Goal: Transaction & Acquisition: Book appointment/travel/reservation

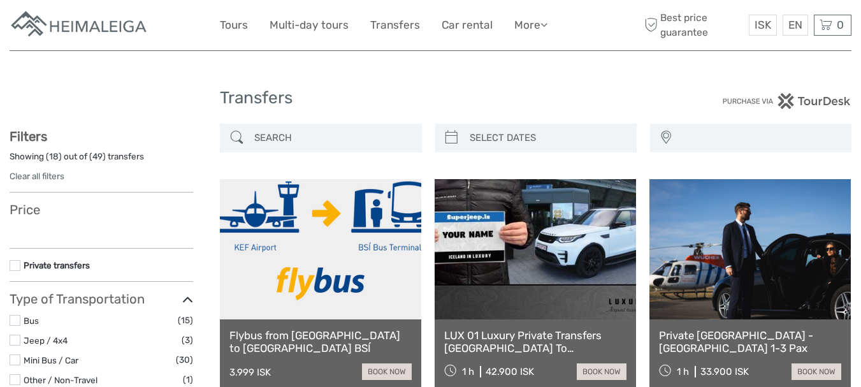
select select
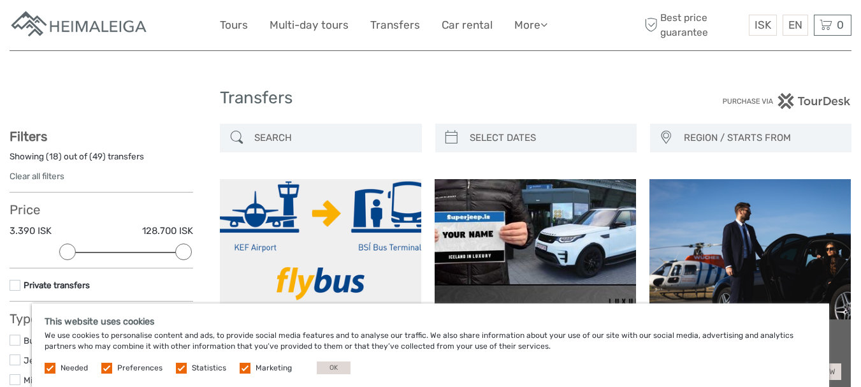
click at [103, 370] on label at bounding box center [106, 367] width 11 height 11
click at [0, 0] on input "checkbox" at bounding box center [0, 0] width 0 height 0
click at [178, 366] on label at bounding box center [181, 367] width 11 height 11
click at [0, 0] on input "checkbox" at bounding box center [0, 0] width 0 height 0
click at [243, 369] on label at bounding box center [245, 367] width 11 height 11
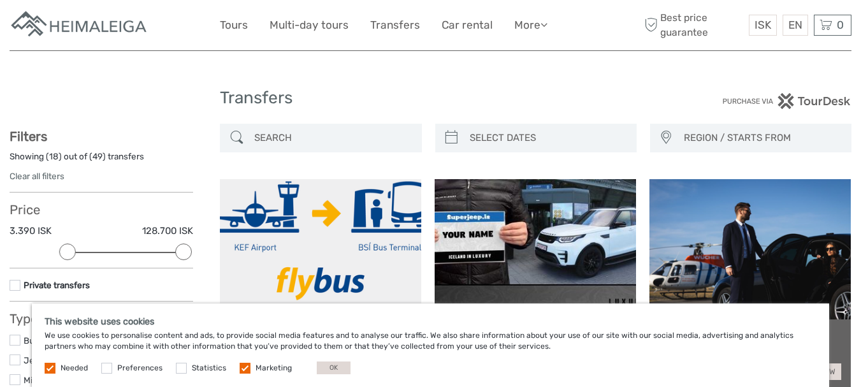
click at [0, 0] on input "checkbox" at bounding box center [0, 0] width 0 height 0
click at [323, 371] on button "OK" at bounding box center [334, 367] width 34 height 13
